Goal: Task Accomplishment & Management: Manage account settings

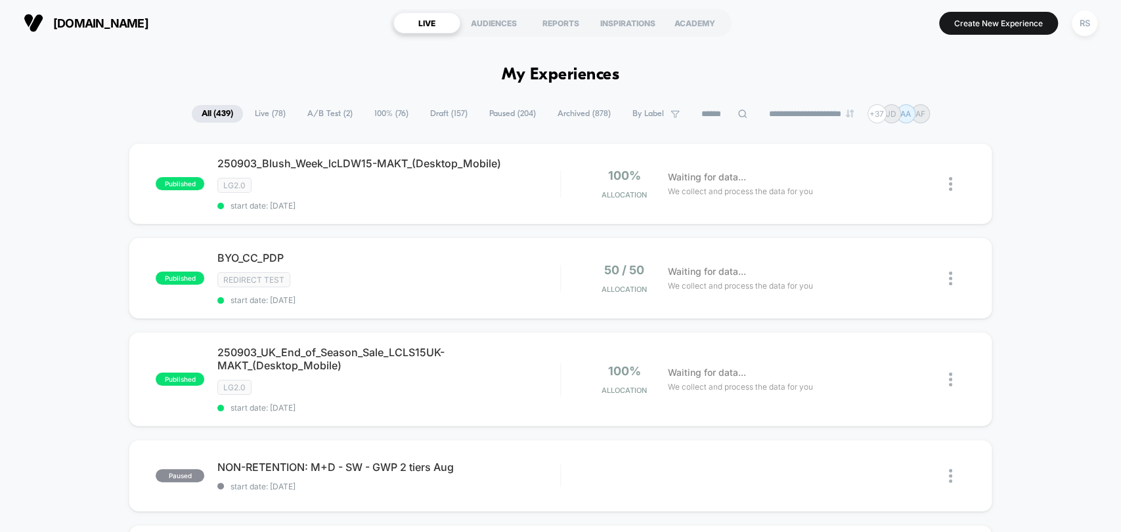
click at [328, 109] on span "A/B Test ( 2 )" at bounding box center [329, 114] width 65 height 18
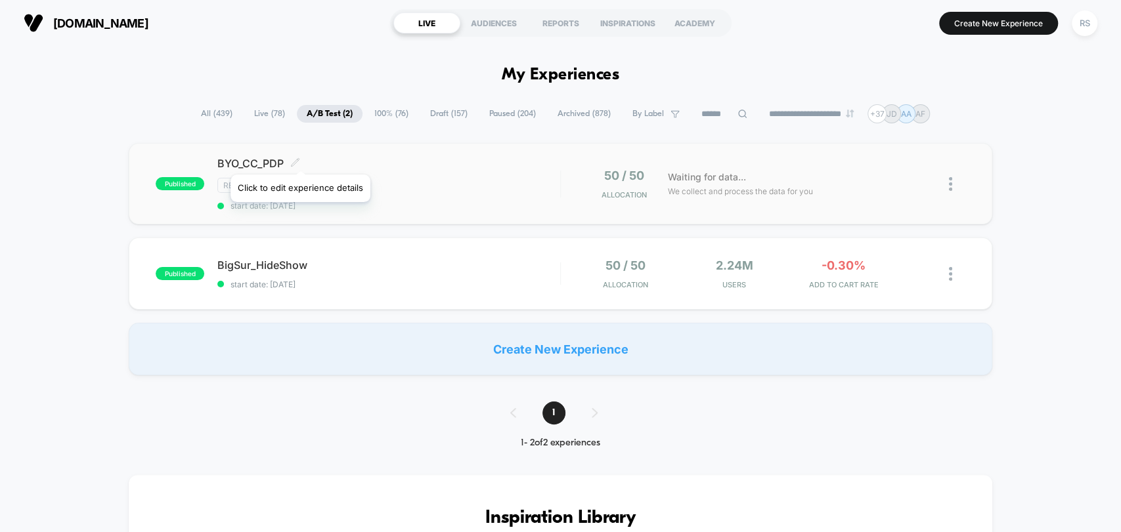
click at [299, 158] on icon at bounding box center [296, 162] width 8 height 8
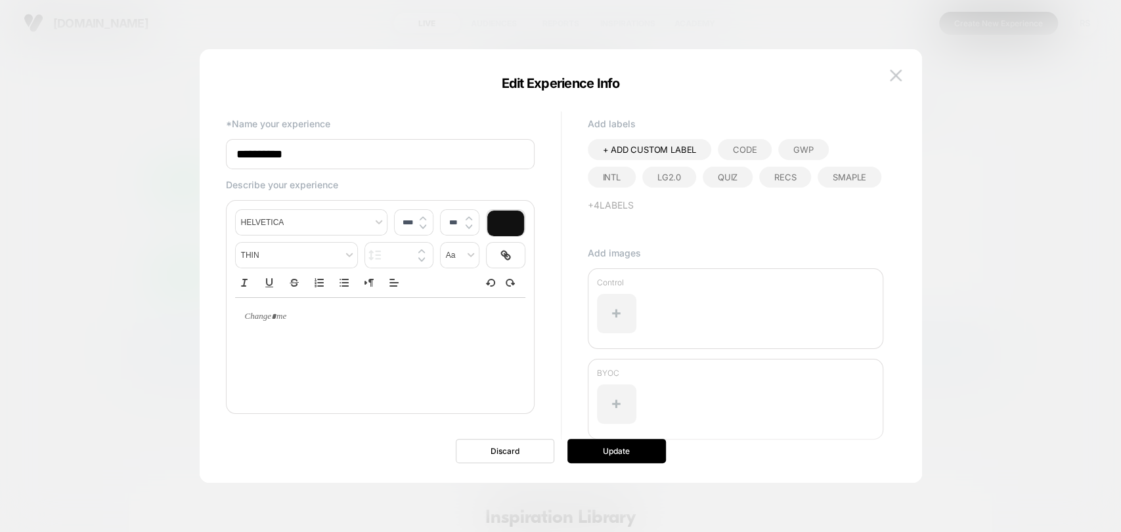
click at [233, 153] on input "**********" at bounding box center [380, 154] width 309 height 30
type input "**********"
click at [403, 112] on div "**********" at bounding box center [554, 283] width 670 height 351
click at [625, 447] on button "Update" at bounding box center [616, 451] width 98 height 24
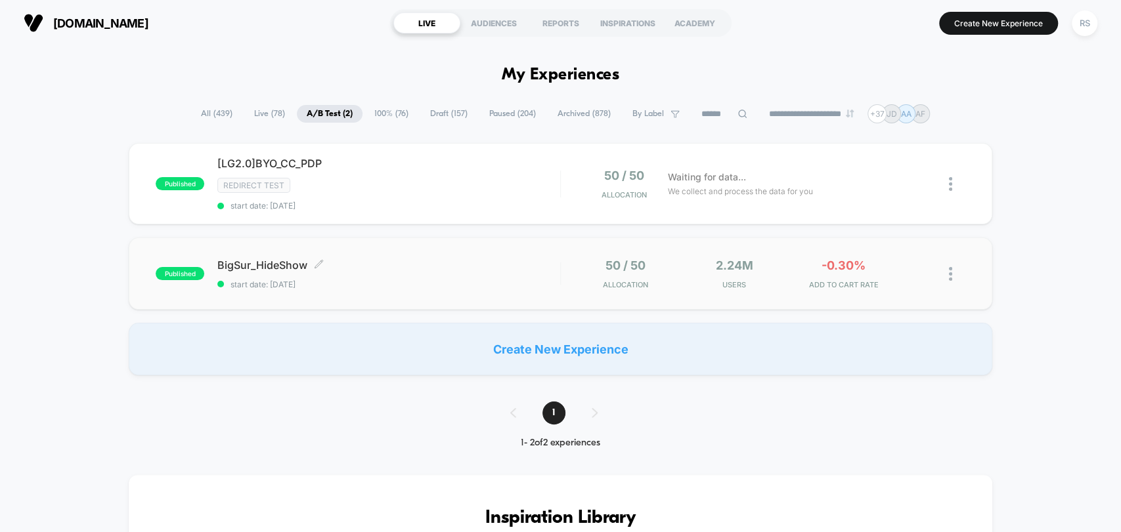
click at [484, 280] on span "start date: [DATE]" at bounding box center [388, 285] width 342 height 10
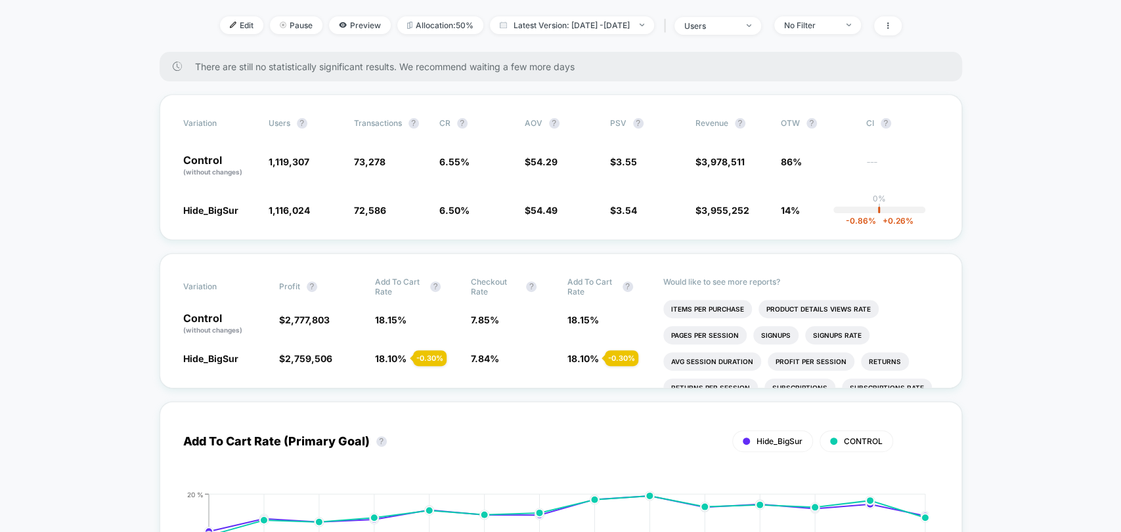
click at [838, 16] on span "No Filter" at bounding box center [817, 25] width 87 height 18
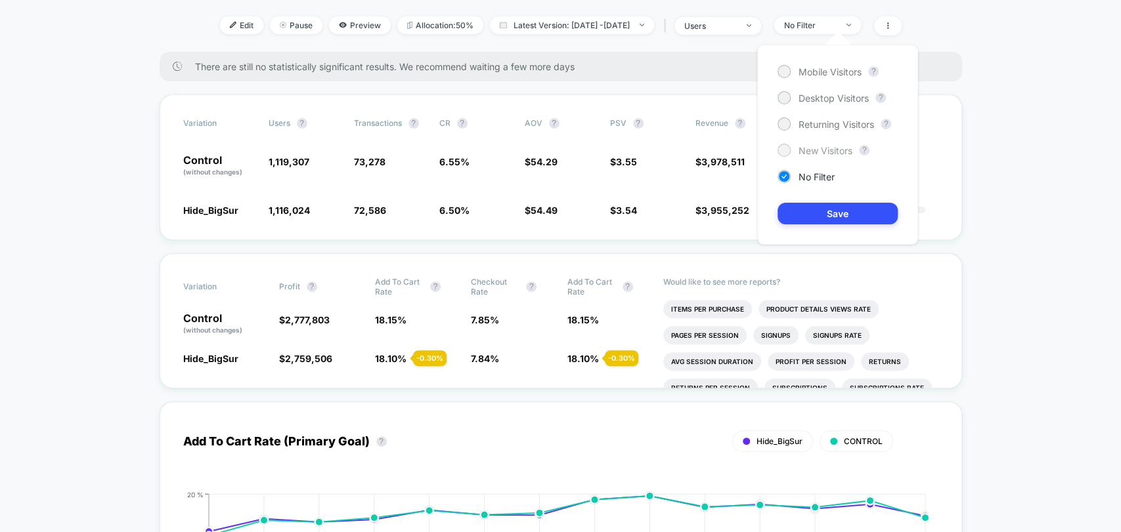
click at [828, 154] on span "New Visitors" at bounding box center [825, 150] width 54 height 11
click at [840, 205] on button "Save" at bounding box center [837, 214] width 120 height 22
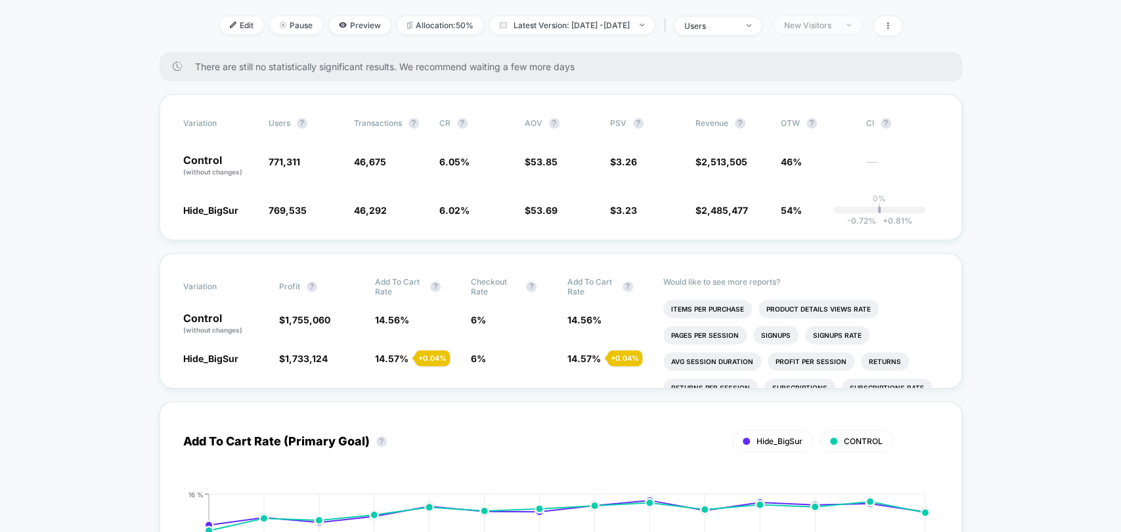
click at [836, 20] on div "New Visitors" at bounding box center [810, 25] width 53 height 10
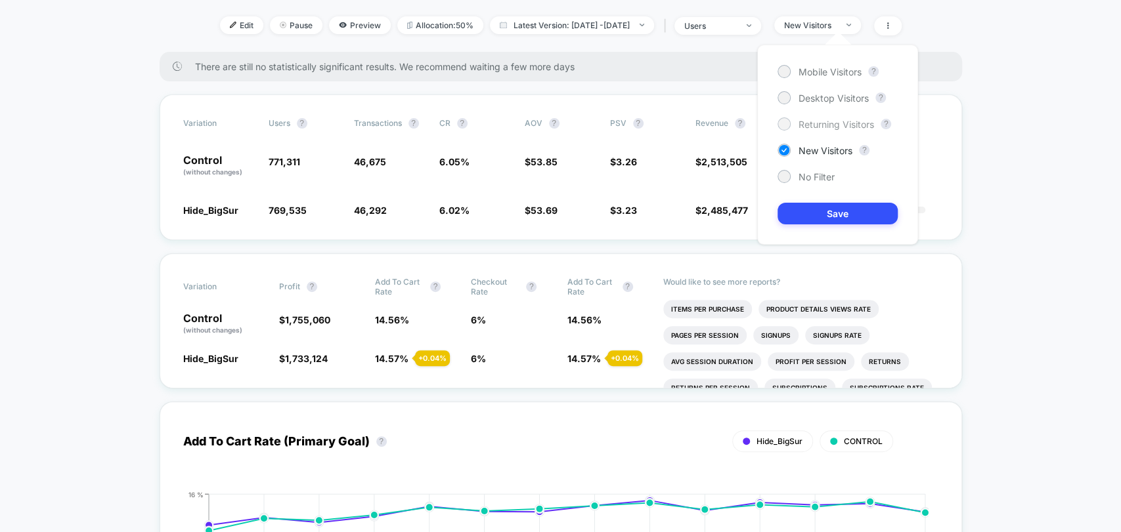
click at [830, 125] on span "Returning Visitors" at bounding box center [836, 124] width 76 height 11
click at [854, 203] on button "Save" at bounding box center [837, 214] width 120 height 22
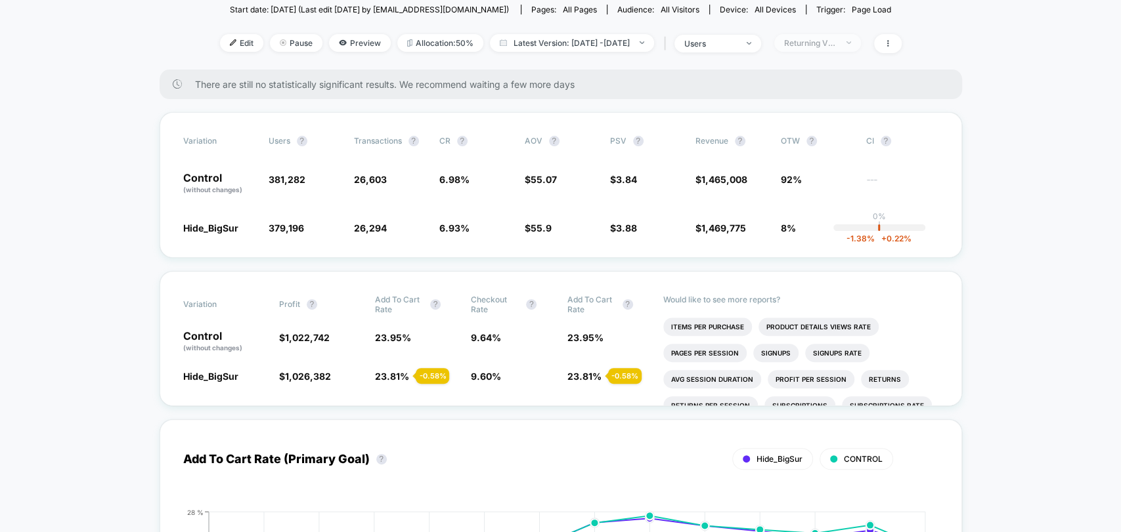
scroll to position [170, 0]
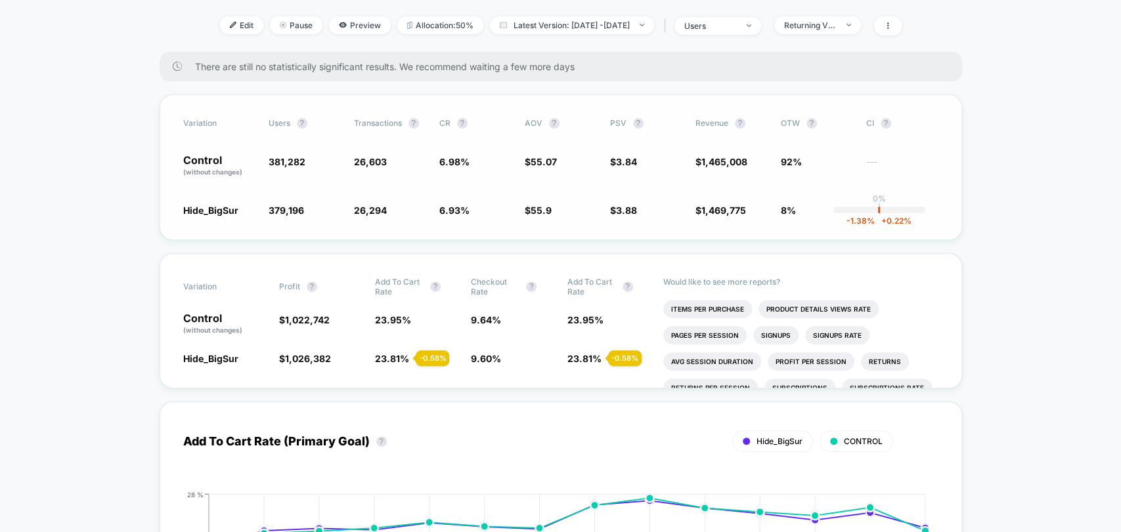
click at [790, 211] on span "8%" at bounding box center [788, 210] width 15 height 11
click at [790, 157] on span "92%" at bounding box center [791, 161] width 21 height 11
click at [836, 28] on div "Returning Visitors" at bounding box center [810, 25] width 53 height 10
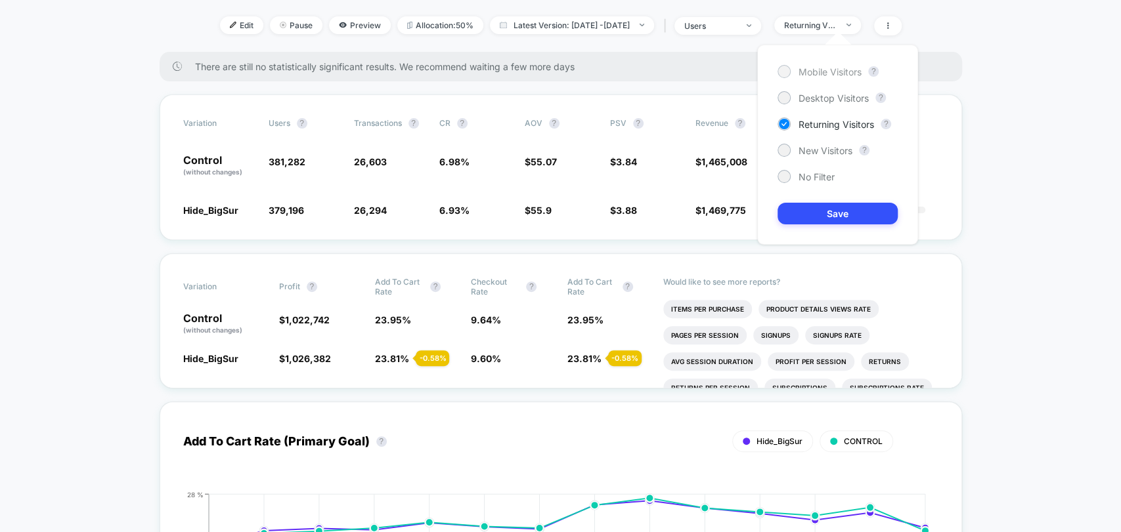
drag, startPoint x: 826, startPoint y: 65, endPoint x: 854, endPoint y: 147, distance: 86.8
click at [827, 66] on span "Mobile Visitors" at bounding box center [829, 71] width 63 height 11
click at [856, 212] on button "Save" at bounding box center [837, 214] width 120 height 22
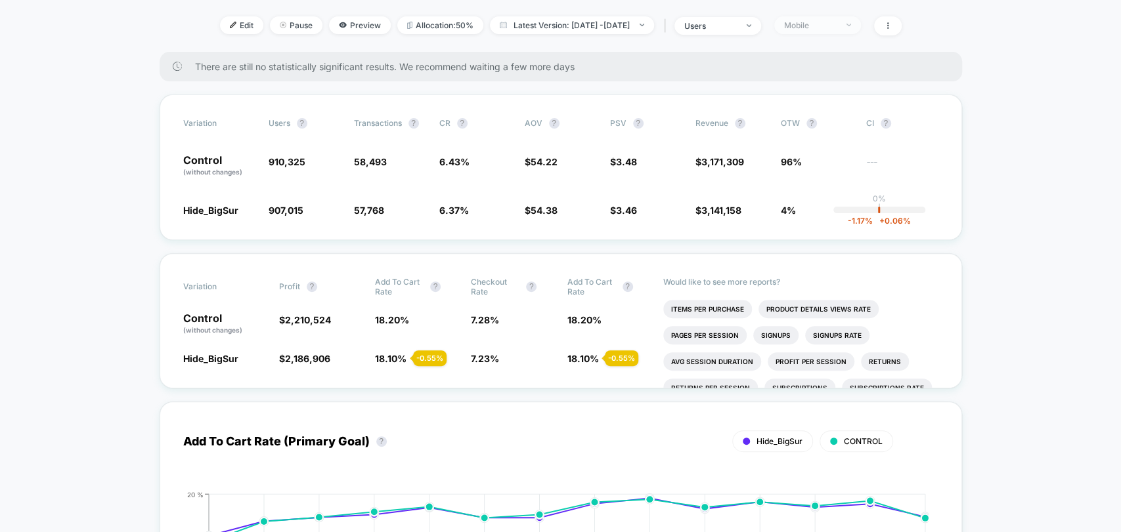
click at [840, 17] on span "Mobile" at bounding box center [817, 25] width 87 height 18
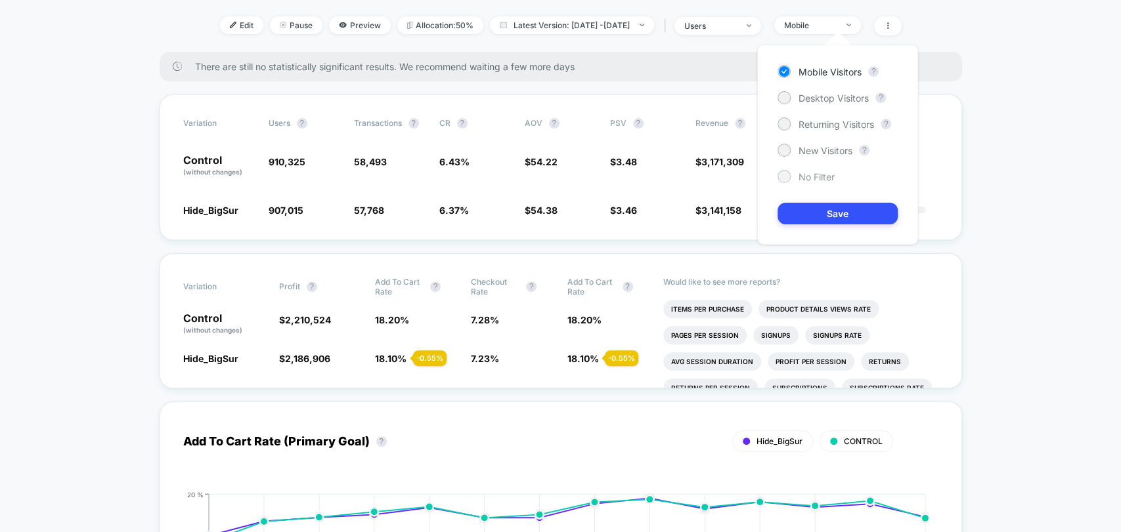
click at [812, 179] on span "No Filter" at bounding box center [816, 176] width 36 height 11
click at [829, 214] on button "Save" at bounding box center [837, 214] width 120 height 22
